Goal: Task Accomplishment & Management: Manage account settings

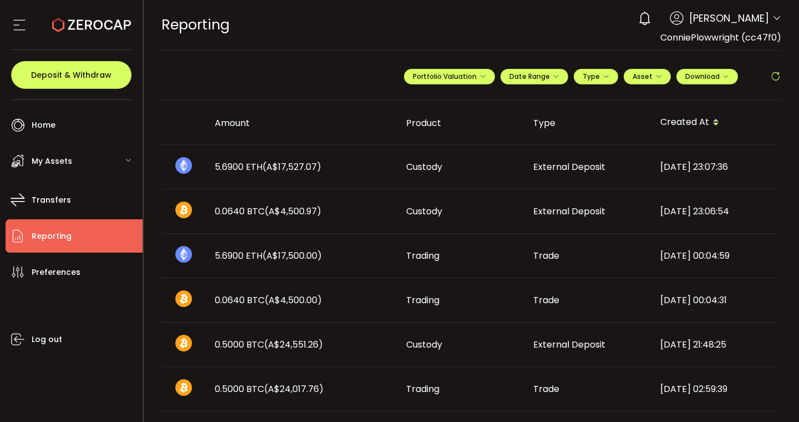
scroll to position [2, 0]
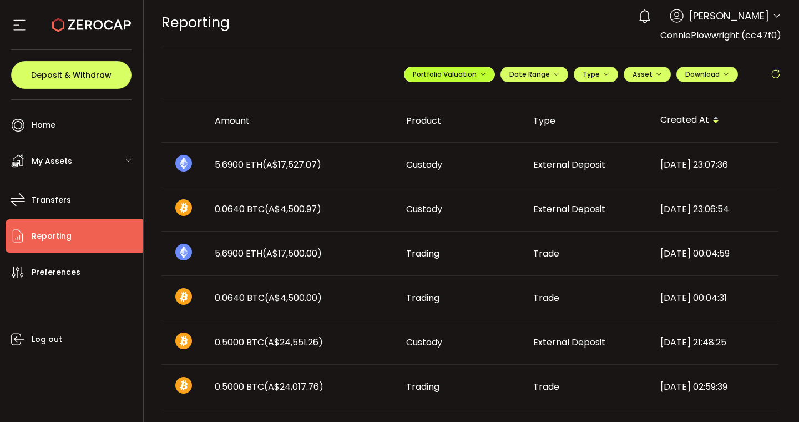
click at [464, 75] on span "Portfolio Valuation" at bounding box center [449, 73] width 73 height 9
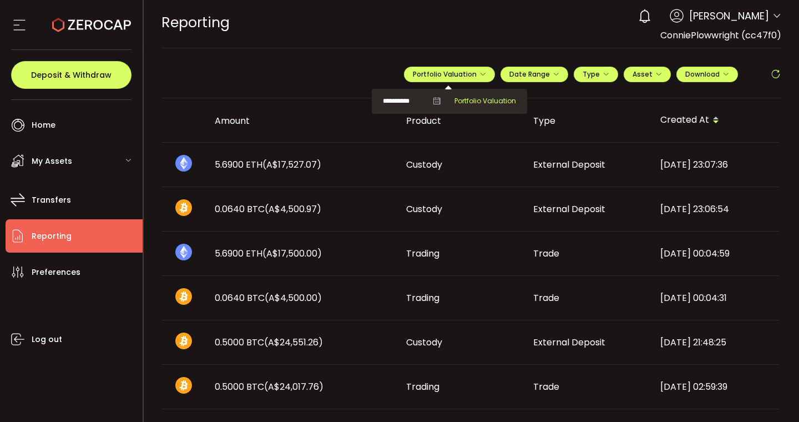
click at [469, 100] on span "Portfolio Valuation" at bounding box center [485, 101] width 62 height 10
click at [349, 29] on div "REPORTING Buy Power A$0.00 AUD Reporting Reporting Verify Your Identity 0 Conni…" at bounding box center [471, 23] width 620 height 50
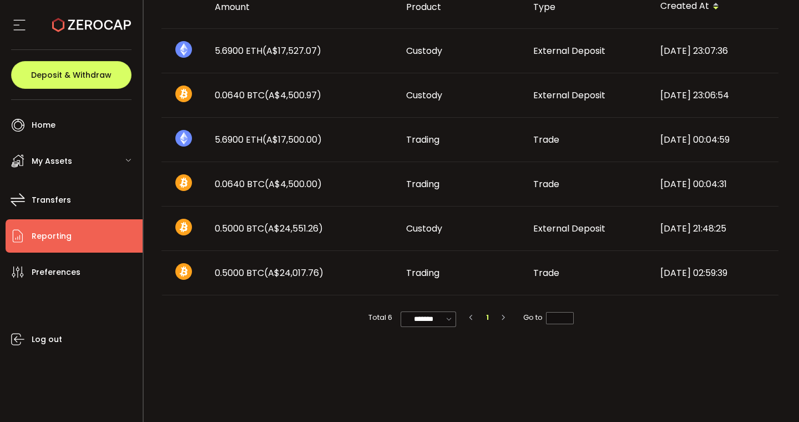
scroll to position [116, 0]
click at [474, 131] on td "Trading" at bounding box center [460, 140] width 127 height 44
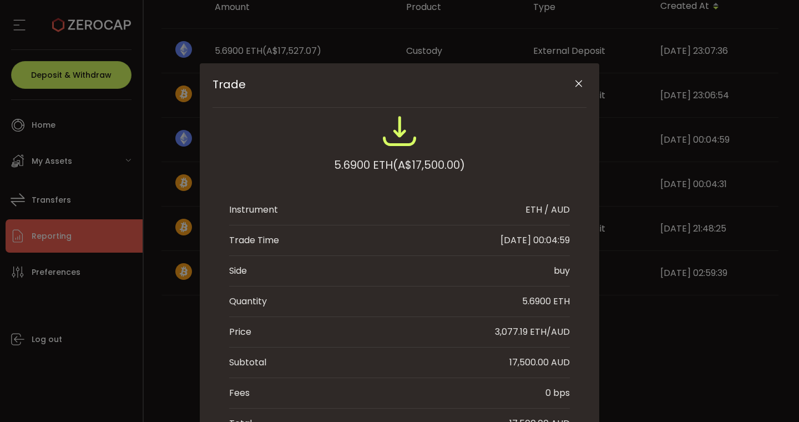
click at [374, 255] on li "Trade Time 2021-04-22 00:04:59" at bounding box center [399, 240] width 341 height 31
click at [158, 109] on div "Trade 5.6900 ETH (A$17,500.00) Instrument ETH / AUD Trade Time 2021-04-22 00:04…" at bounding box center [399, 211] width 799 height 422
click at [578, 81] on icon "Close" at bounding box center [578, 83] width 11 height 11
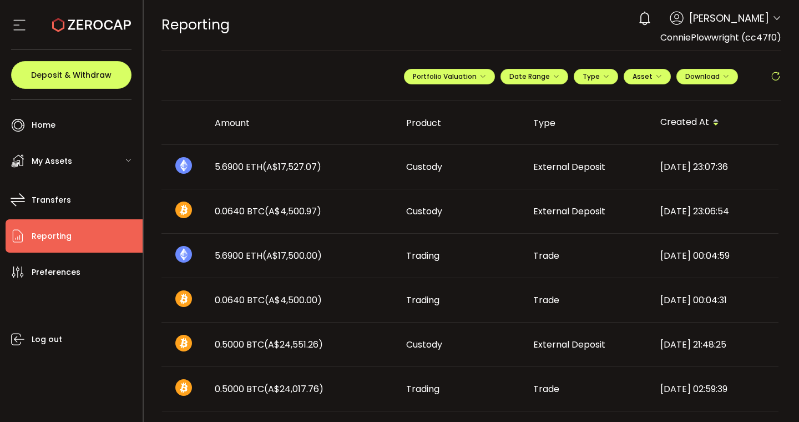
scroll to position [0, 0]
click at [712, 22] on span "Connie Plowwright" at bounding box center [729, 18] width 80 height 15
click at [699, 21] on span "Connie Plowwright" at bounding box center [729, 18] width 80 height 15
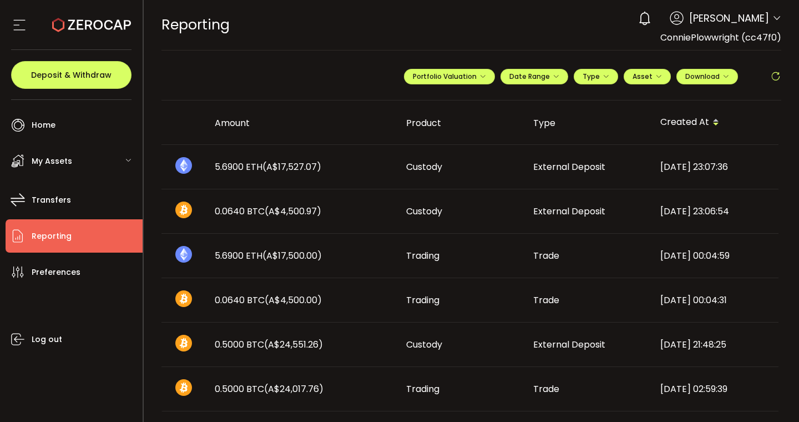
click at [704, 37] on span "ConniePlowwright (cc47f0)" at bounding box center [720, 37] width 121 height 13
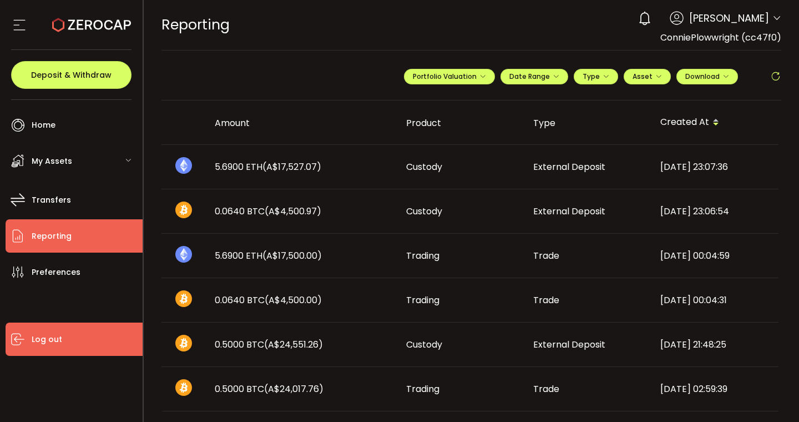
click at [39, 337] on span "Log out" at bounding box center [47, 339] width 31 height 16
